Goal: Task Accomplishment & Management: Use online tool/utility

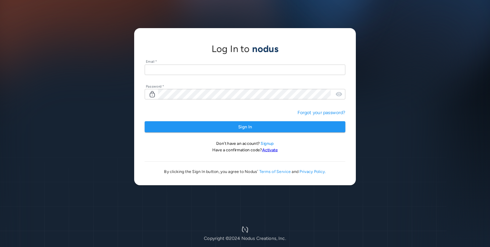
click at [179, 73] on input "text" at bounding box center [244, 69] width 201 height 11
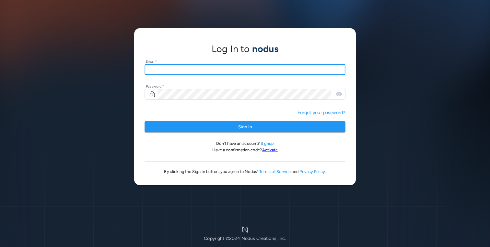
type input "**********"
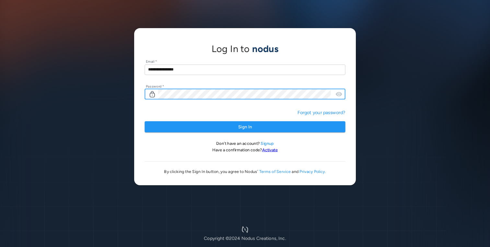
click at [144, 121] on button "Sign In" at bounding box center [244, 126] width 201 height 11
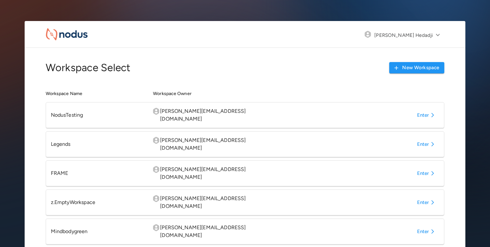
click at [421, 168] on button "Enter" at bounding box center [426, 174] width 25 height 12
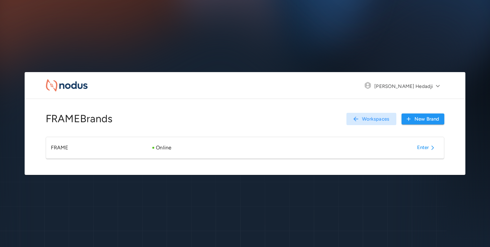
click at [426, 147] on button "Enter" at bounding box center [426, 148] width 25 height 12
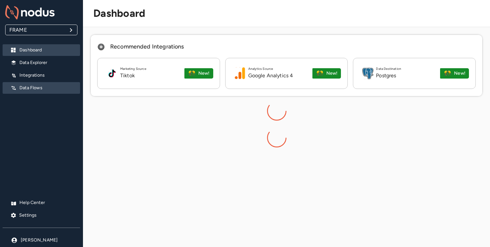
click at [26, 90] on p "Data Flows" at bounding box center [46, 88] width 55 height 6
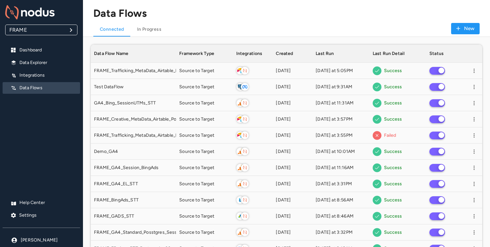
scroll to position [682, 391]
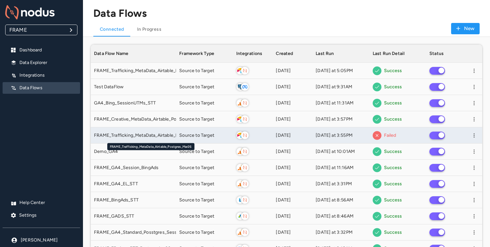
click at [157, 135] on span "FRAME_Trafficking_MetaData_Airtable_Postgres_Mar26" at bounding box center [151, 135] width 115 height 6
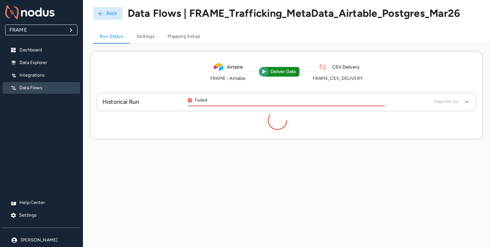
click at [213, 19] on h4 "Data Flows | FRAME_Trafficking_MetaData_Airtable_Postgres_Mar26" at bounding box center [294, 13] width 333 height 13
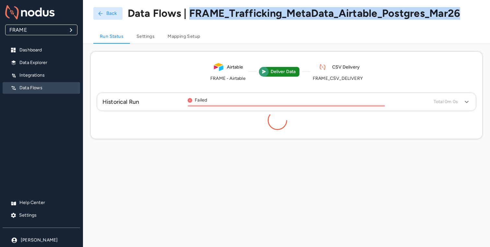
click at [213, 19] on h4 "Data Flows | FRAME_Trafficking_MetaData_Airtable_Postgres_Mar26" at bounding box center [294, 13] width 333 height 13
copy h4 "FRAME_Trafficking_MetaData_Airtable_Postgres_Mar26"
click at [96, 10] on button "Back" at bounding box center [107, 13] width 29 height 13
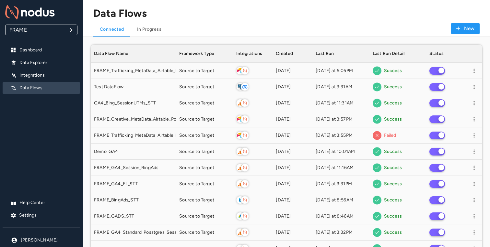
scroll to position [682, 391]
click at [464, 25] on button "New" at bounding box center [465, 28] width 29 height 11
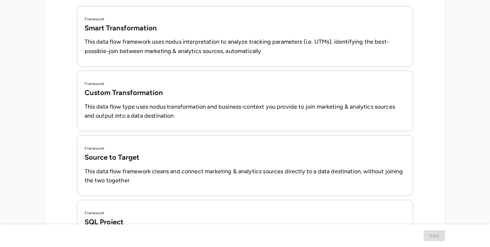
scroll to position [185, 0]
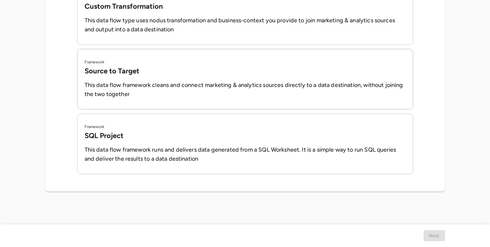
click at [174, 85] on h6 "This data flow framework cleans and connect marketing & analytics sources direc…" at bounding box center [245, 90] width 321 height 19
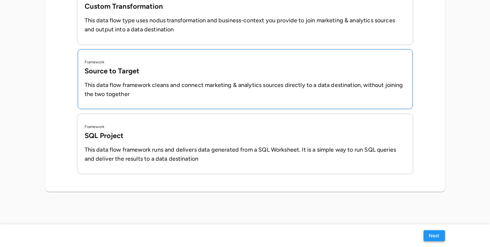
click at [433, 240] on button "Next" at bounding box center [433, 236] width 21 height 11
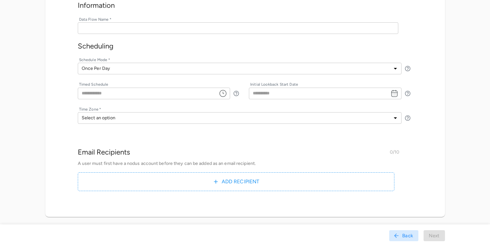
scroll to position [63, 0]
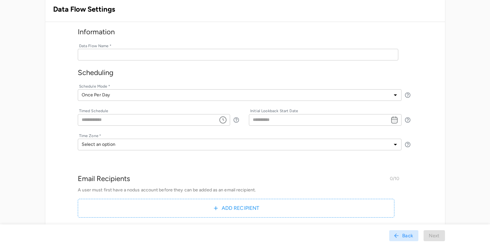
click at [141, 52] on input "text" at bounding box center [238, 55] width 320 height 12
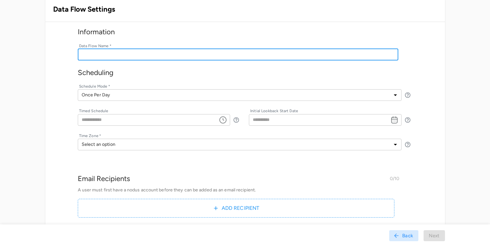
paste input "**********"
type input "**********"
click at [138, 121] on input "tel" at bounding box center [146, 120] width 136 height 12
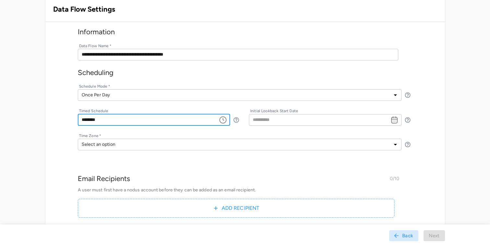
click at [192, 117] on input "********" at bounding box center [146, 120] width 136 height 12
click at [86, 119] on input "********" at bounding box center [146, 120] width 136 height 12
click at [221, 120] on icon "Choose time, selected time is 8:55 AM" at bounding box center [223, 120] width 8 height 8
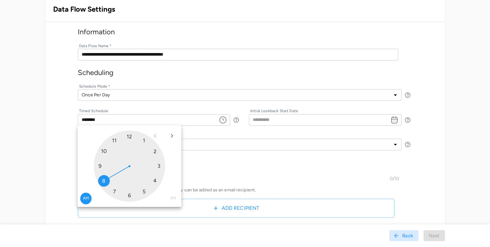
click at [105, 178] on div at bounding box center [129, 166] width 71 height 71
click at [113, 138] on div at bounding box center [129, 166] width 71 height 71
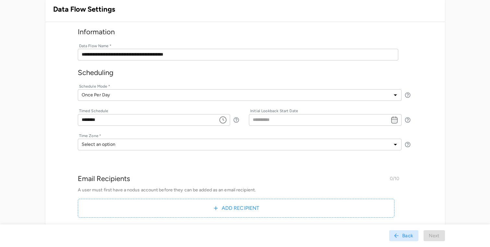
click at [226, 119] on icon "Choose time, selected time is 8:55 AM" at bounding box center [222, 120] width 7 height 7
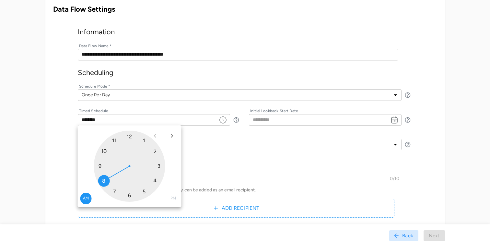
click at [101, 180] on div at bounding box center [129, 166] width 71 height 71
click at [129, 196] on div at bounding box center [129, 166] width 71 height 71
type input "********"
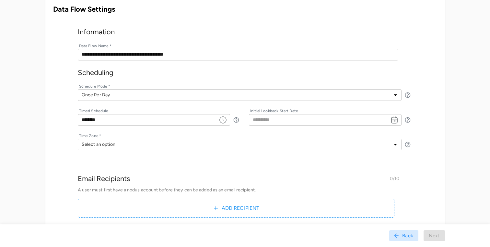
click at [303, 119] on input "tel" at bounding box center [317, 120] width 136 height 12
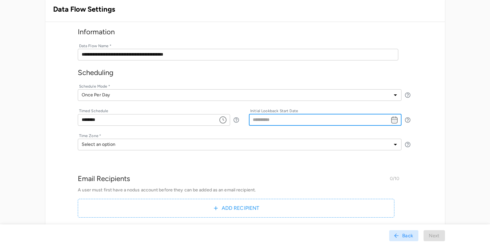
type input "**********"
click at [234, 149] on body "**********" at bounding box center [245, 119] width 490 height 365
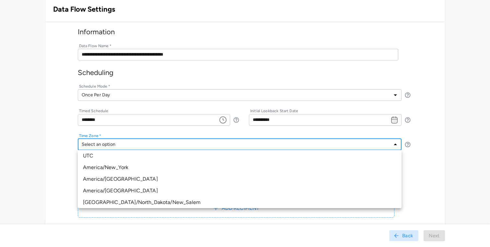
click at [196, 167] on span "America/New_York" at bounding box center [239, 168] width 313 height 8
type input "**********"
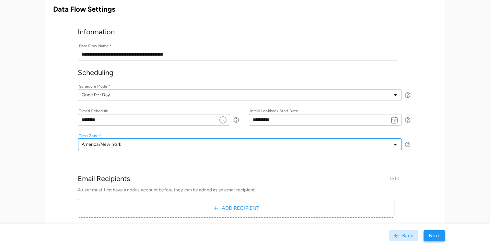
click at [436, 236] on button "Next" at bounding box center [433, 236] width 21 height 11
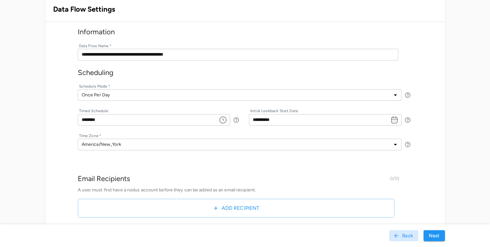
scroll to position [0, 0]
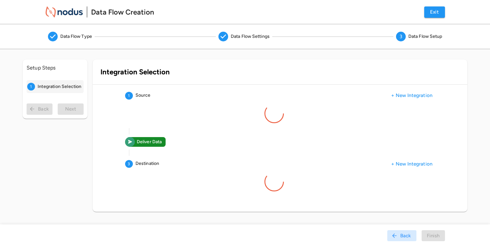
click at [166, 111] on div "1 Source + New Integration Deliver Data 3 Destination + New Integration" at bounding box center [280, 142] width 374 height 114
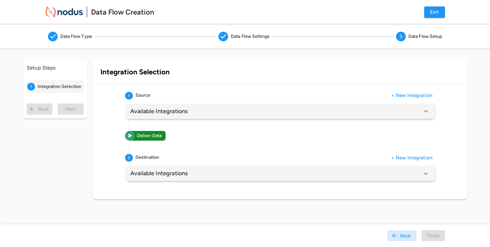
click at [238, 110] on div "Available Integrations" at bounding box center [276, 111] width 292 height 9
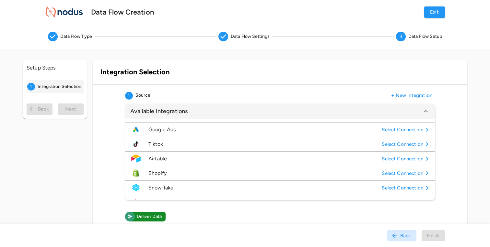
scroll to position [55, 0]
click at [212, 157] on span "Airtable" at bounding box center [263, 159] width 231 height 8
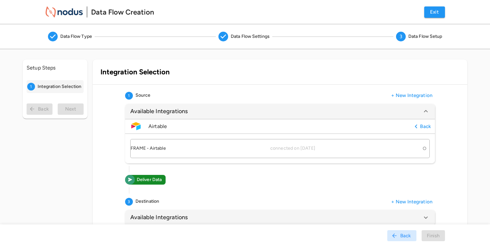
click at [186, 149] on div "FRAME - Airtable connected on 2024/06/17" at bounding box center [275, 148] width 289 height 6
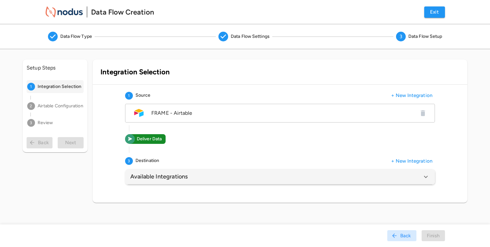
click at [178, 185] on div "1 Source + New Integration FRAME - Airtable Deliver Data 3 Destination + New In…" at bounding box center [280, 137] width 374 height 105
click at [175, 179] on h6 "Available Integrations" at bounding box center [158, 176] width 57 height 9
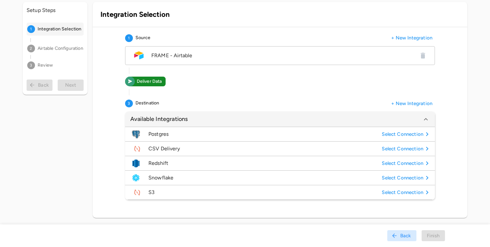
scroll to position [61, 0]
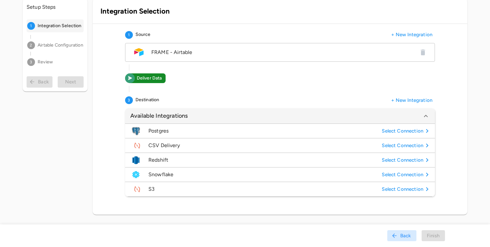
click at [178, 145] on span "CSV Delivery" at bounding box center [263, 146] width 231 height 8
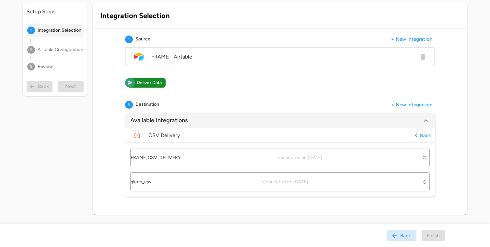
click at [357, 157] on div "FRAME_CSV_DELIVERY connected on 2024/02/15" at bounding box center [275, 158] width 289 height 6
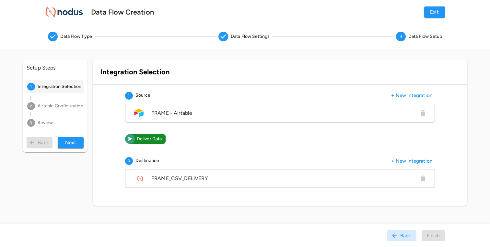
scroll to position [0, 0]
click at [75, 147] on button "Next" at bounding box center [71, 142] width 26 height 11
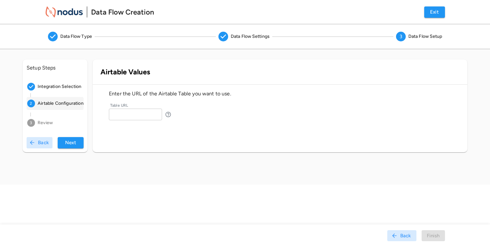
click at [139, 114] on input "text" at bounding box center [135, 115] width 53 height 12
paste input "**********"
type input "**********"
click at [74, 149] on button "Next" at bounding box center [71, 142] width 26 height 11
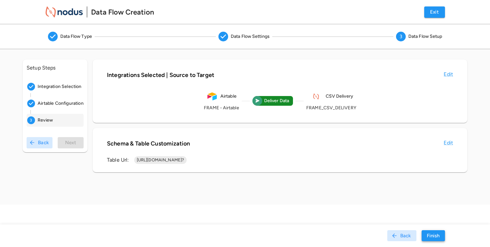
click at [434, 236] on button "Finish" at bounding box center [432, 236] width 23 height 11
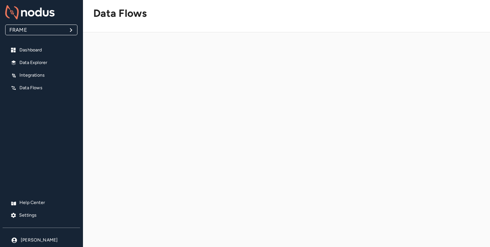
click at [273, 141] on div at bounding box center [286, 153] width 407 height 227
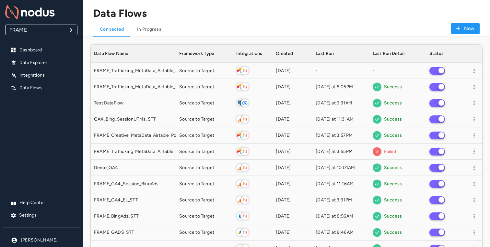
scroll to position [698, 391]
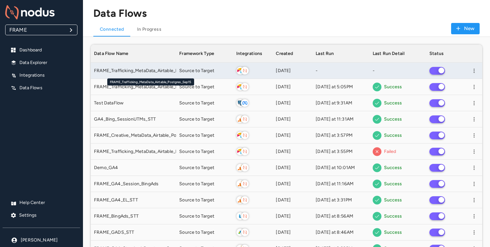
click at [146, 70] on span "FRAME_Trafficking_MetaData_Airtable_Postgres_Sep15" at bounding box center [151, 71] width 115 height 6
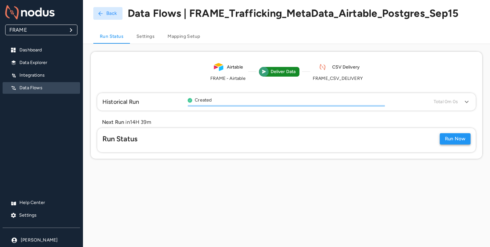
click at [456, 137] on button "Run Now" at bounding box center [455, 138] width 31 height 11
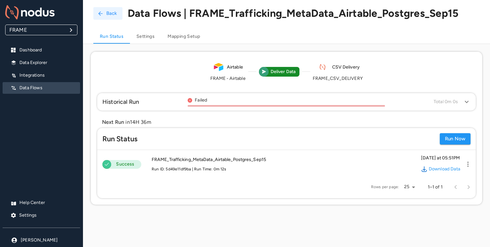
click at [103, 15] on icon "button" at bounding box center [100, 13] width 6 height 6
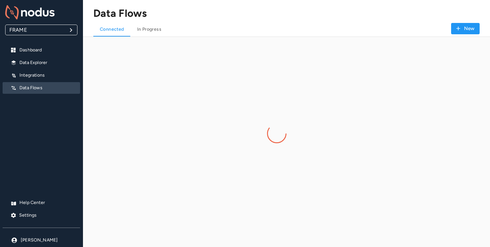
click at [190, 78] on div at bounding box center [286, 158] width 391 height 227
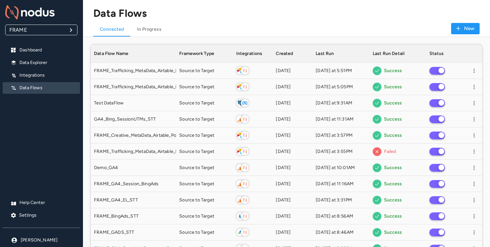
scroll to position [698, 391]
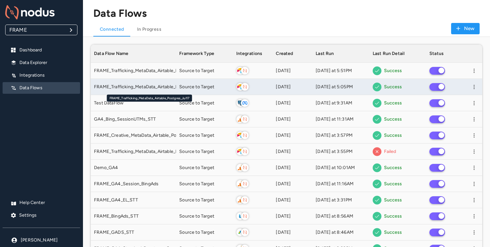
click at [146, 86] on span "FRAME_Trafficking_MetaData_Airtable_Postgres_Jul17" at bounding box center [150, 87] width 113 height 6
